Goal: Complete application form

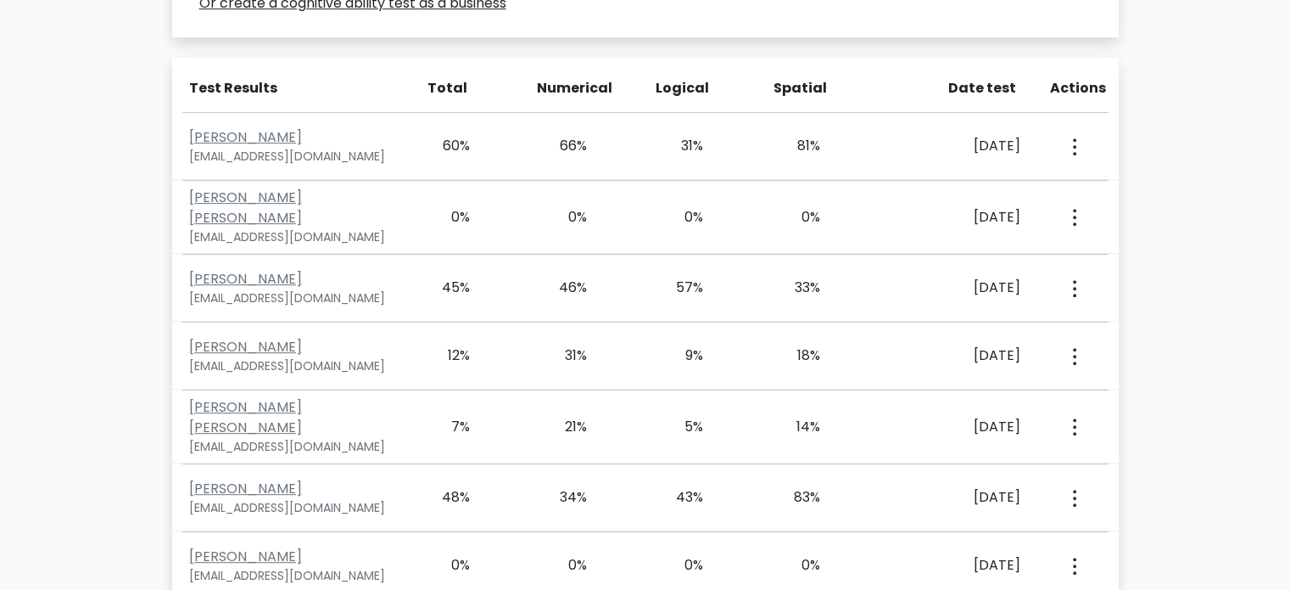
scroll to position [711, 0]
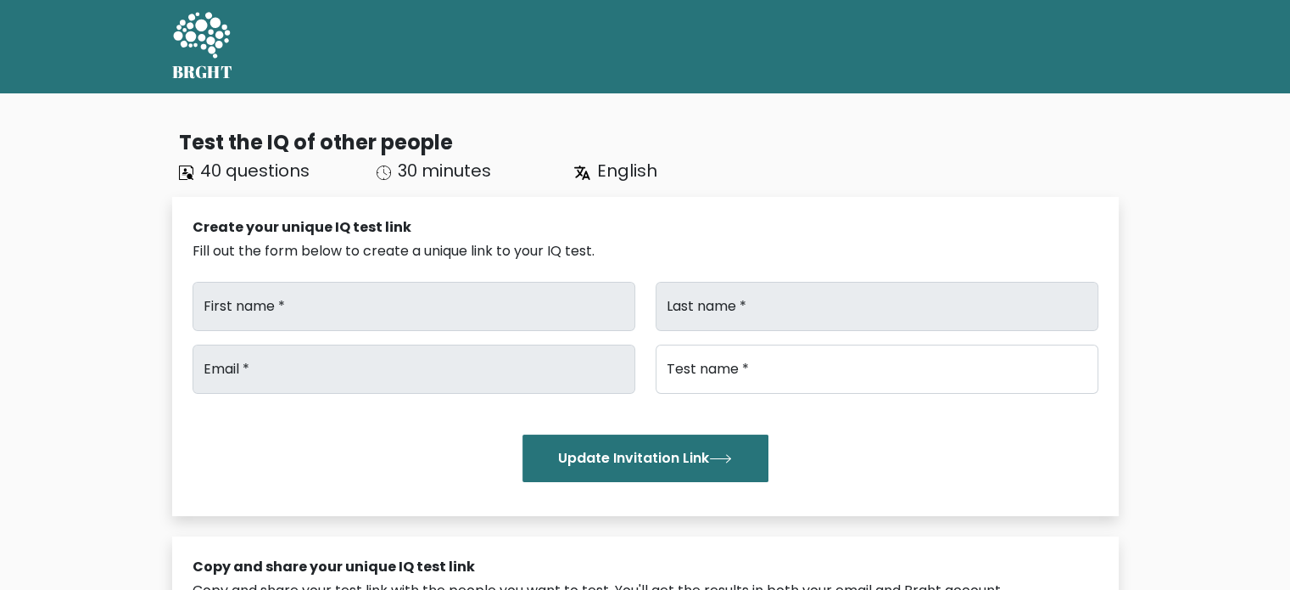
type input "Print"
type input "Volt"
type input "info@printvolt.co.uk"
type input "IQTest"
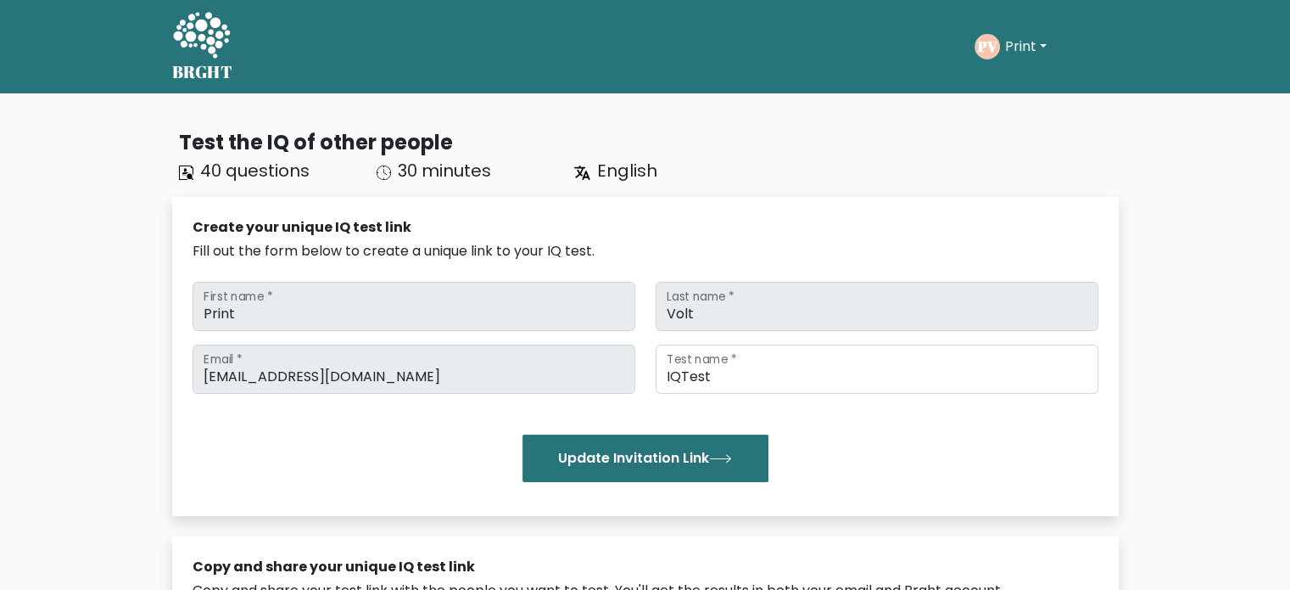
scroll to position [7853, 0]
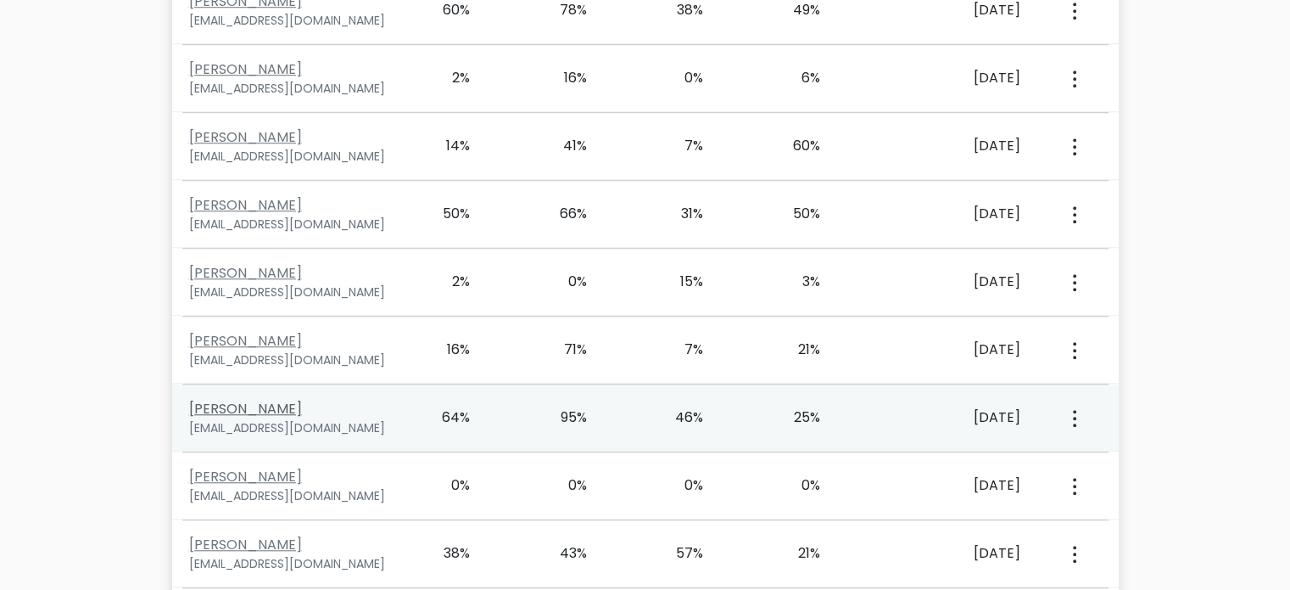
click at [275, 399] on link "[PERSON_NAME]" at bounding box center [245, 409] width 113 height 20
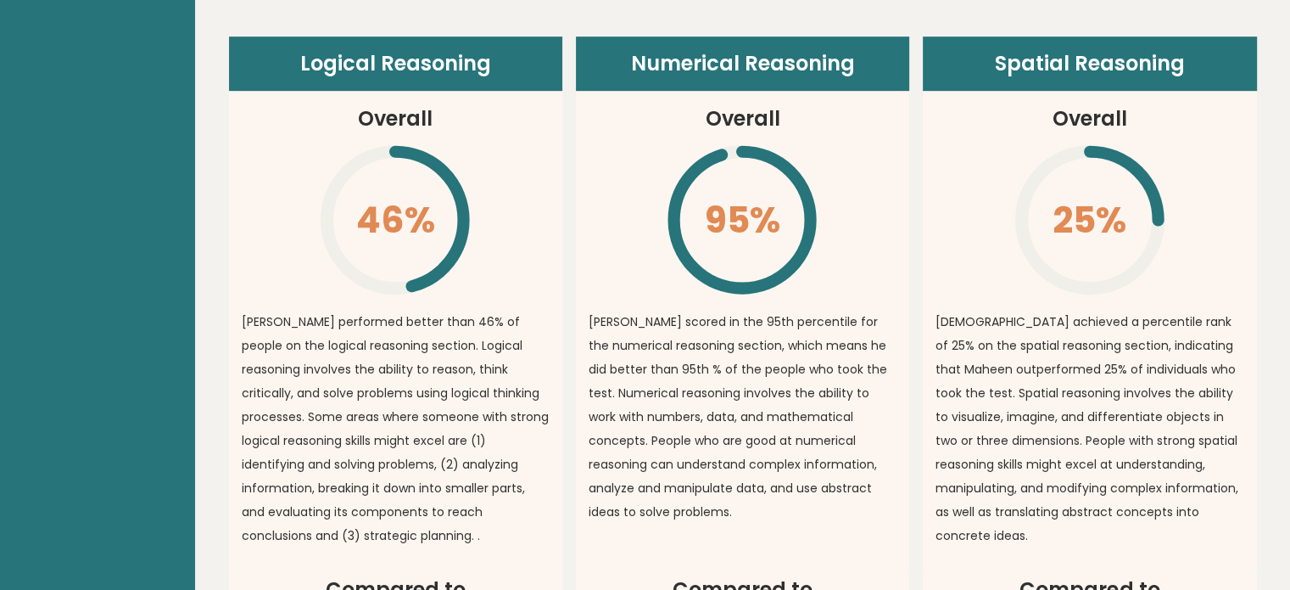
scroll to position [988, 0]
